Goal: Information Seeking & Learning: Understand process/instructions

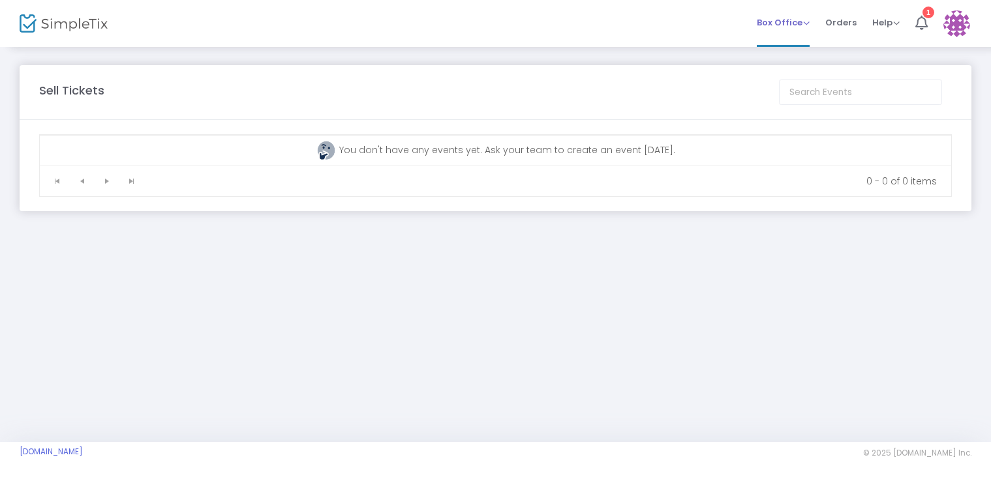
click at [805, 21] on span "Box Office" at bounding box center [783, 22] width 53 height 12
click at [876, 22] on span "Help" at bounding box center [885, 22] width 27 height 12
click at [905, 23] on li "Help View Docs Contact Support" at bounding box center [885, 23] width 43 height 47
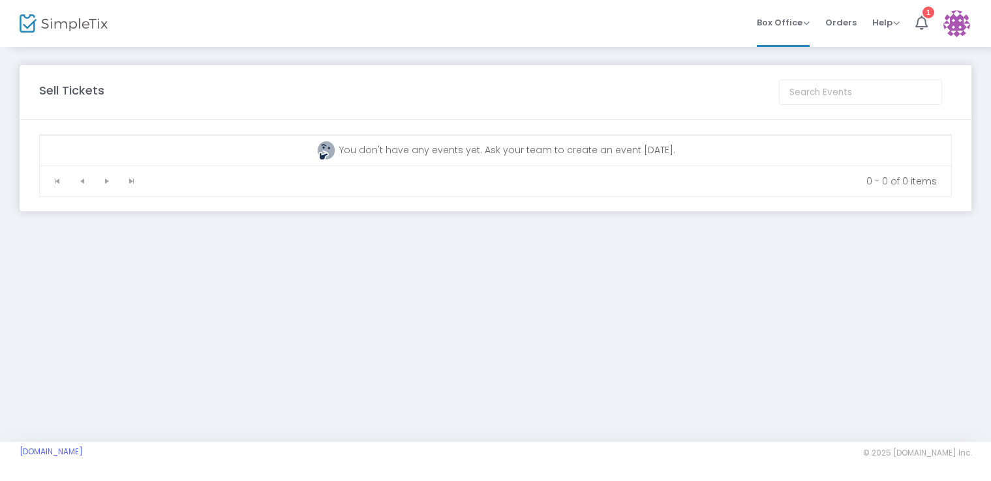
click at [946, 24] on img at bounding box center [956, 23] width 27 height 27
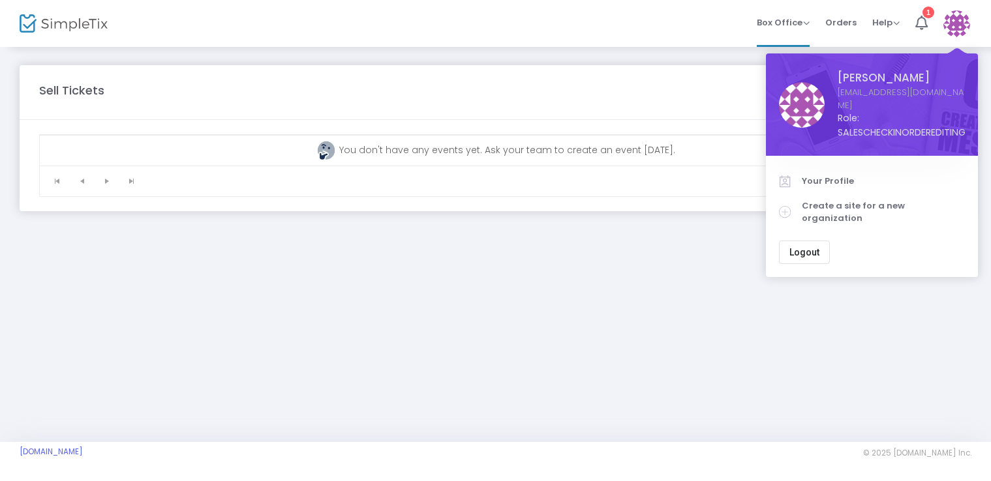
click at [948, 24] on img at bounding box center [956, 23] width 27 height 27
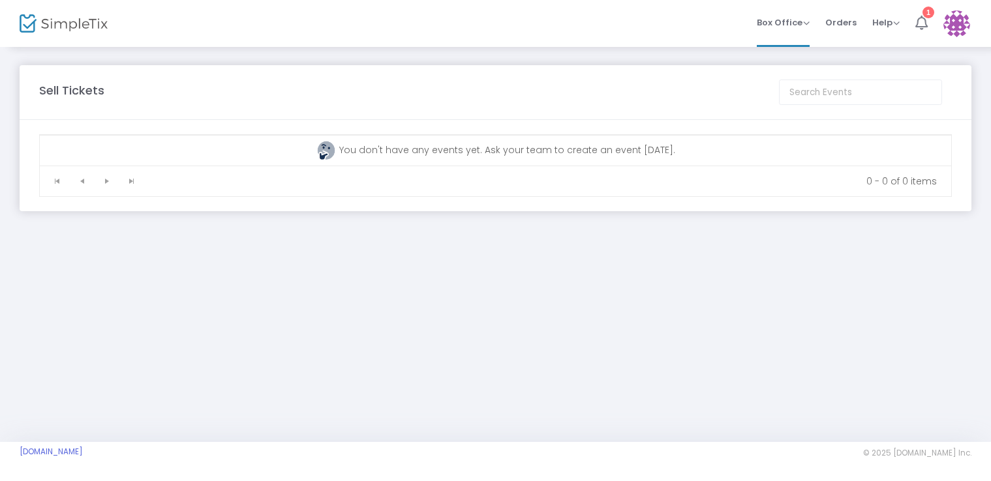
click at [917, 33] on li "1" at bounding box center [921, 23] width 28 height 47
click at [46, 22] on img at bounding box center [64, 23] width 88 height 19
click at [807, 19] on span "Box Office" at bounding box center [783, 22] width 53 height 12
click at [796, 63] on li "Bookings" at bounding box center [803, 69] width 93 height 25
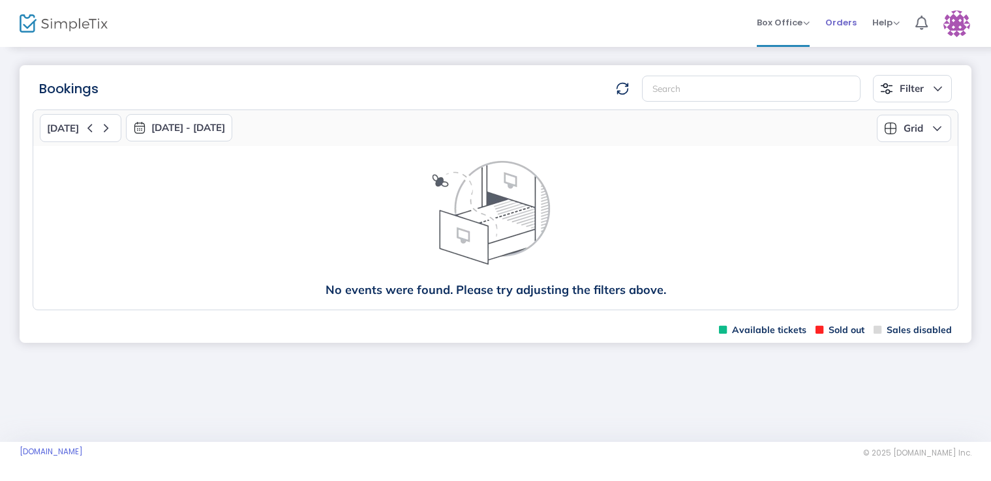
click at [830, 24] on span "Orders" at bounding box center [840, 22] width 31 height 33
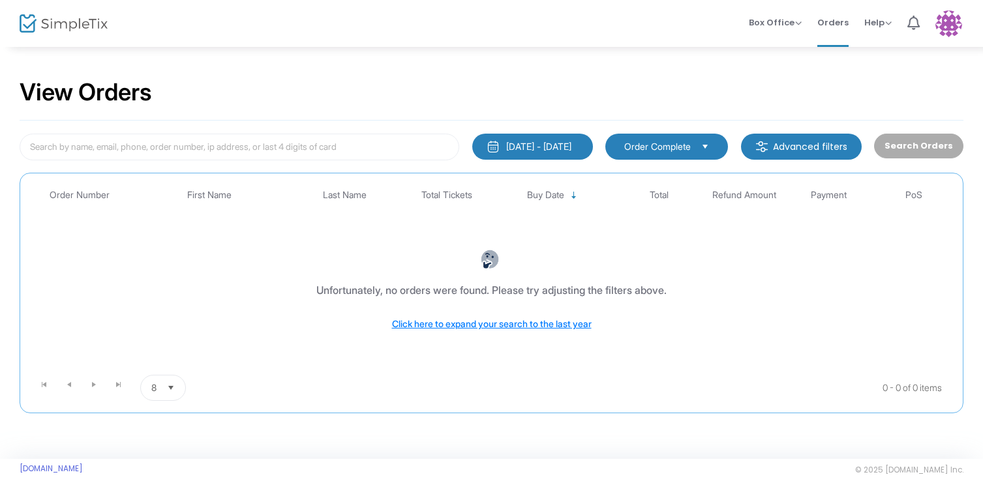
click at [571, 147] on div "[DATE] - [DATE]" at bounding box center [538, 146] width 65 height 13
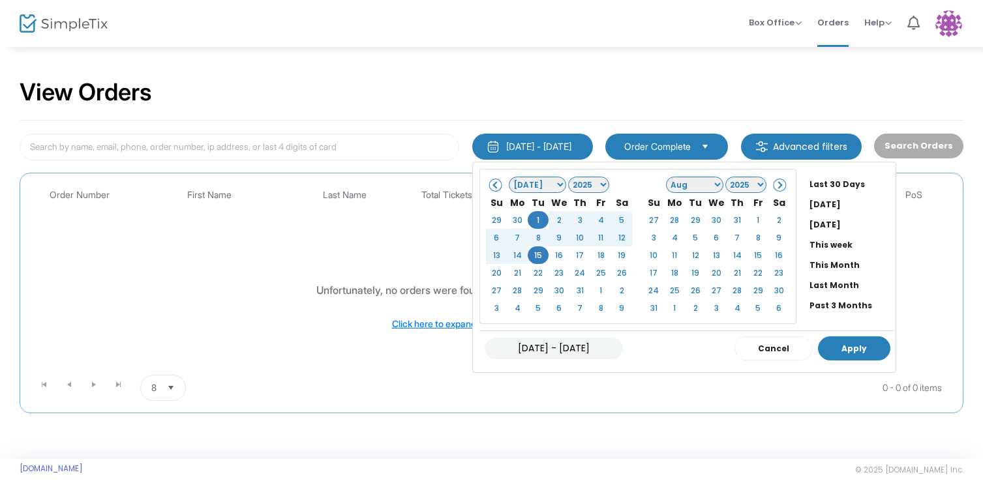
click at [829, 345] on button "Apply" at bounding box center [854, 349] width 72 height 24
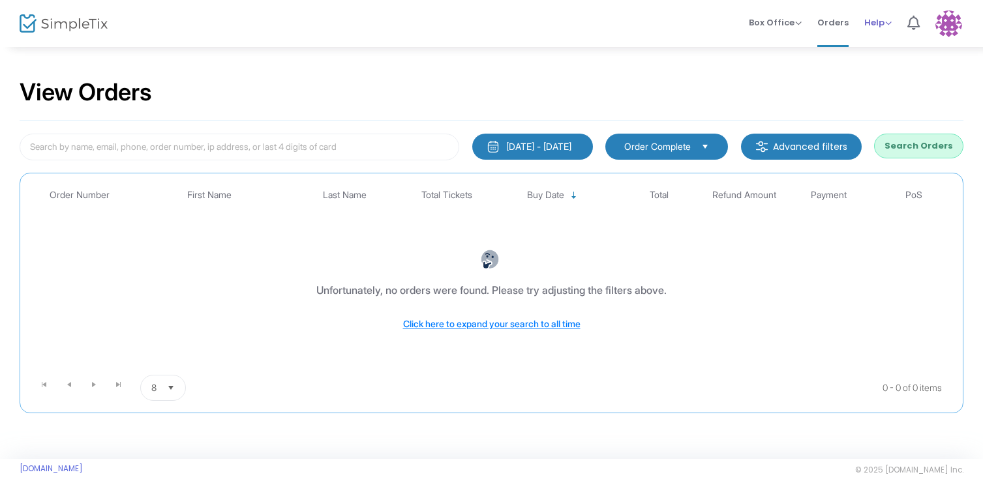
click at [895, 22] on li "Help View Docs Contact Support" at bounding box center [877, 23] width 43 height 47
click at [875, 23] on span "Help" at bounding box center [877, 22] width 27 height 12
click at [828, 23] on span "Orders" at bounding box center [832, 22] width 31 height 33
click at [830, 22] on span "Orders" at bounding box center [832, 22] width 31 height 33
click at [854, 22] on li "Orders" at bounding box center [832, 23] width 47 height 47
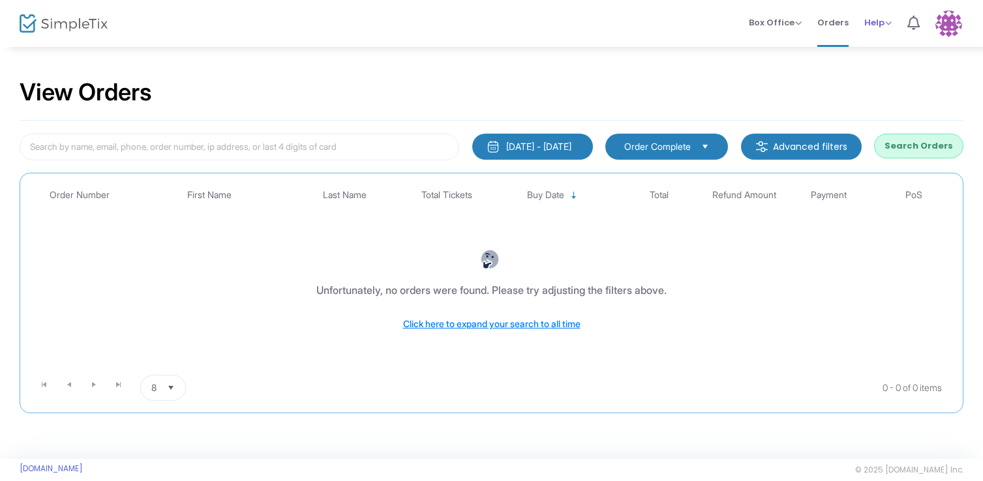
click at [875, 23] on span "Help" at bounding box center [877, 22] width 27 height 12
click at [879, 44] on li "View Docs" at bounding box center [912, 43] width 96 height 25
click at [953, 27] on img at bounding box center [948, 23] width 27 height 27
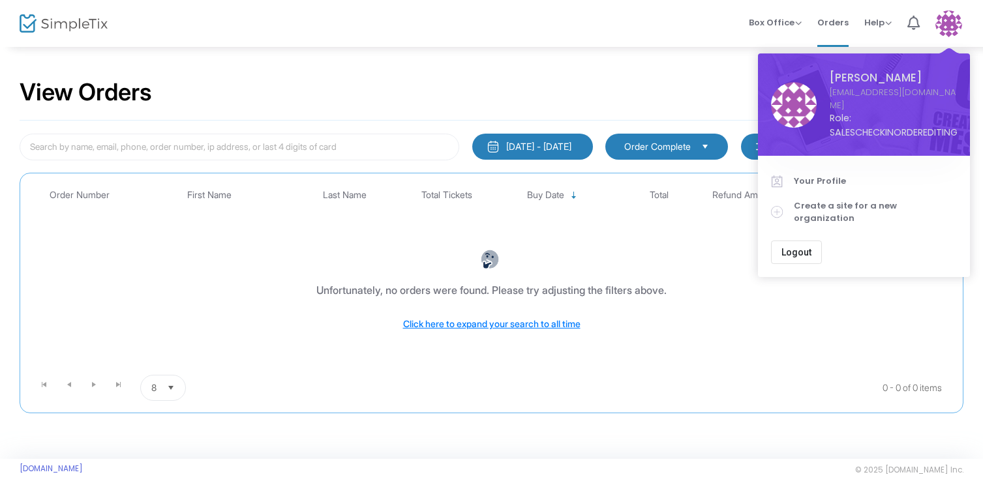
click at [955, 23] on img at bounding box center [948, 23] width 27 height 27
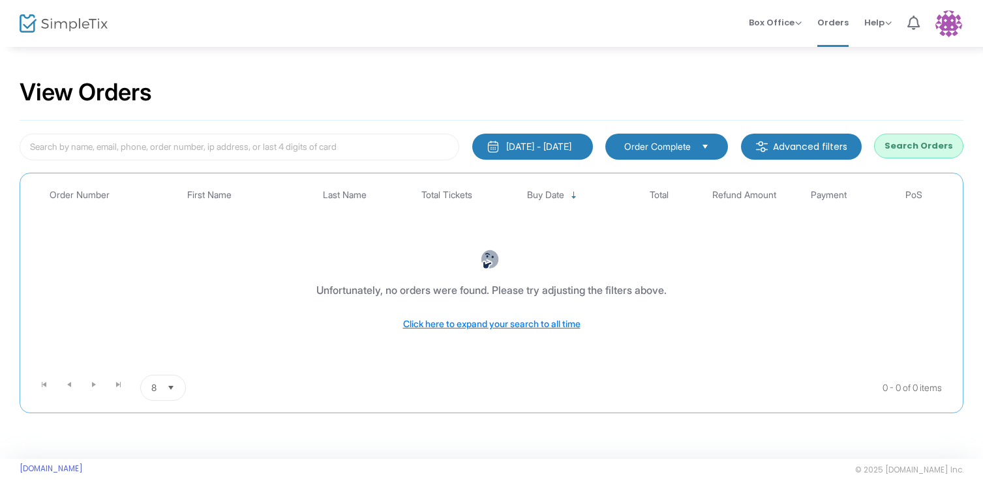
click at [955, 23] on img at bounding box center [948, 23] width 27 height 27
